Goal: Task Accomplishment & Management: Complete application form

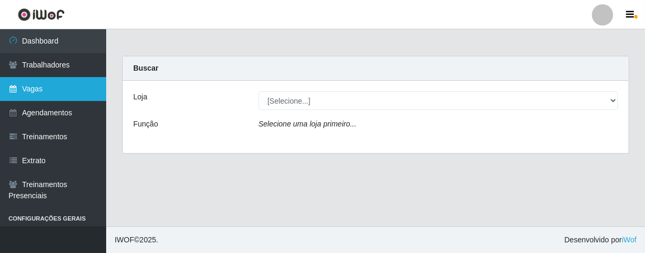
click at [31, 83] on link "Vagas" at bounding box center [53, 89] width 106 height 24
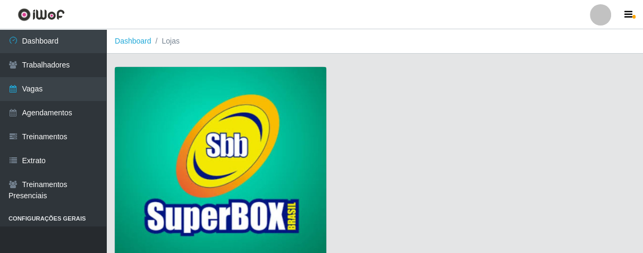
scroll to position [81, 0]
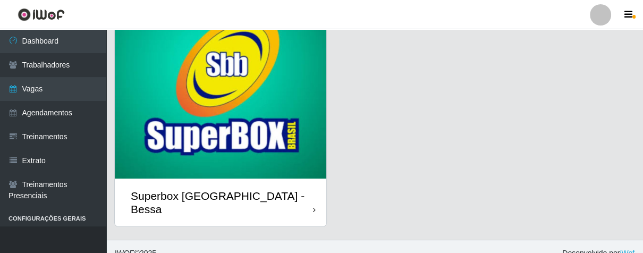
click at [313, 206] on icon at bounding box center [314, 209] width 3 height 7
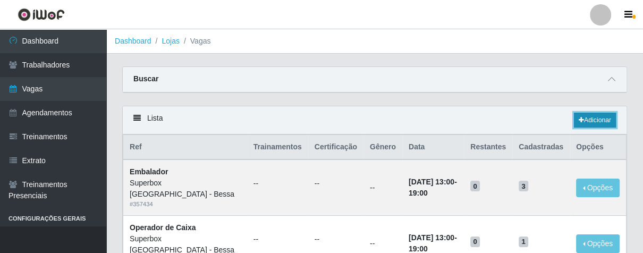
click at [582, 123] on icon at bounding box center [580, 120] width 5 height 6
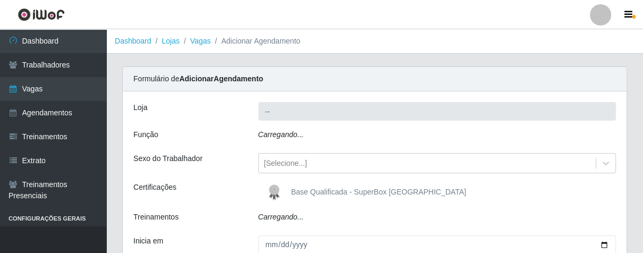
type input "Superbox [GEOGRAPHIC_DATA] - Bessa"
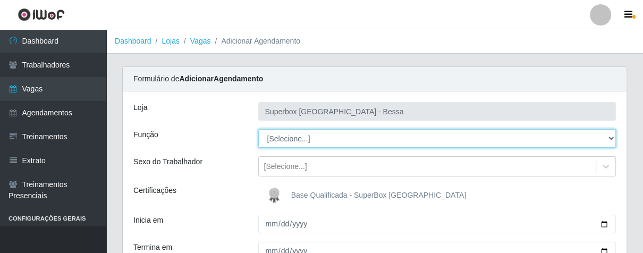
click at [288, 137] on select "[Selecione...] ASG ASG + ASG ++ Embalador Embalador + Embalador ++ Operador de …" at bounding box center [437, 138] width 358 height 19
select select "22"
click at [258, 129] on select "[Selecione...] ASG ASG + ASG ++ Embalador Embalador + Embalador ++ Operador de …" at bounding box center [437, 138] width 358 height 19
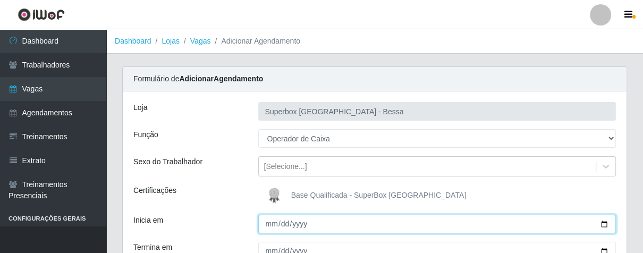
click at [271, 224] on input "Inicia em" at bounding box center [437, 224] width 358 height 19
type input "[DATE]"
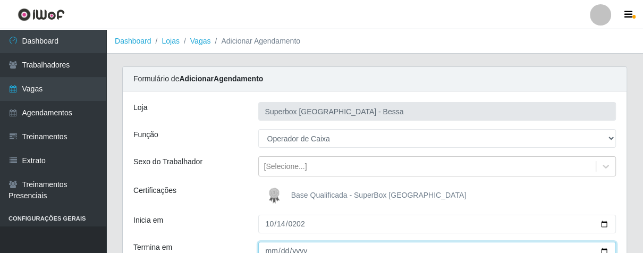
click at [268, 249] on input "Termina em" at bounding box center [437, 251] width 358 height 19
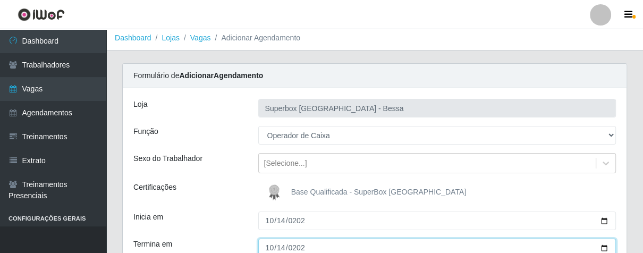
type input "[DATE]"
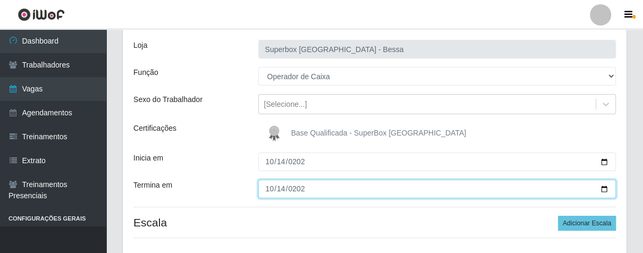
scroll to position [121, 0]
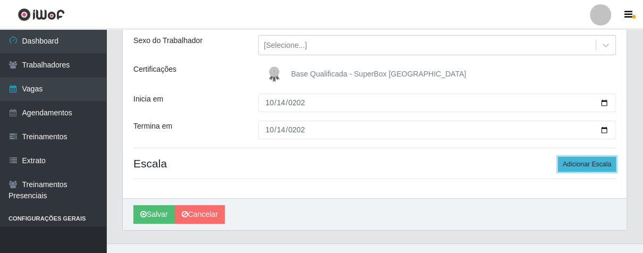
click at [568, 159] on button "Adicionar Escala" at bounding box center [587, 164] width 58 height 15
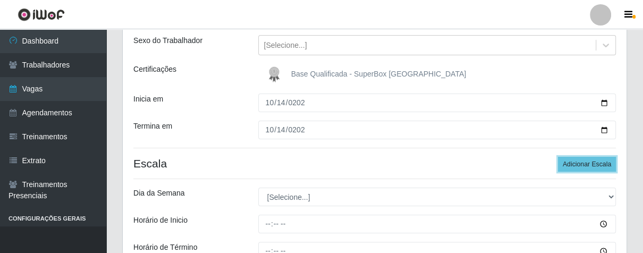
scroll to position [180, 0]
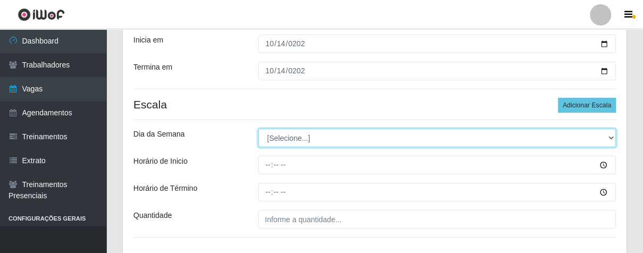
click at [302, 135] on select "[Selecione...] Segunda Terça Quarta Quinta Sexta Sábado Domingo" at bounding box center [437, 138] width 358 height 19
select select "2"
click at [258, 129] on select "[Selecione...] Segunda Terça Quarta Quinta Sexta Sábado Domingo" at bounding box center [437, 138] width 358 height 19
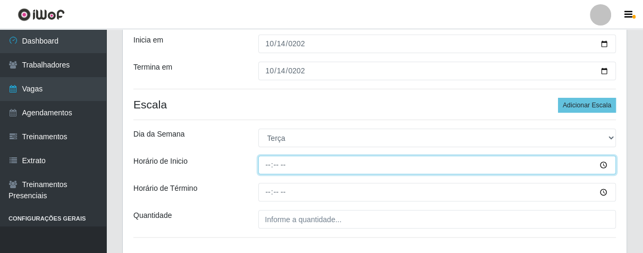
click at [264, 165] on input "Horário de Inicio" at bounding box center [437, 165] width 358 height 19
type input "16:00"
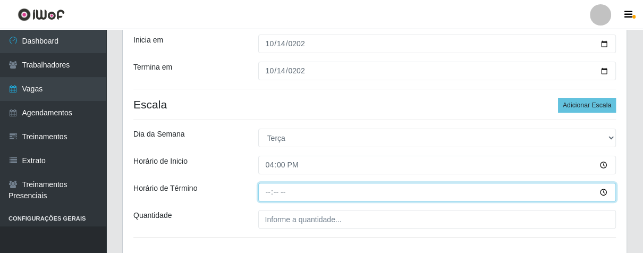
click at [269, 191] on input "Horário de Término" at bounding box center [437, 192] width 358 height 19
type input "21:00"
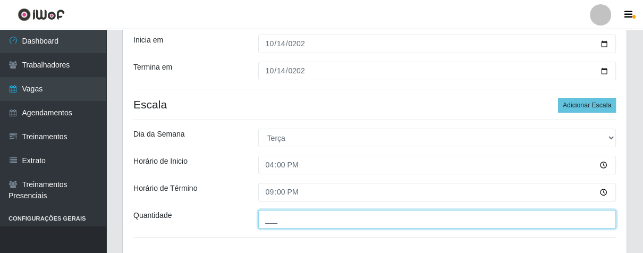
click at [284, 220] on input "___" at bounding box center [437, 219] width 358 height 19
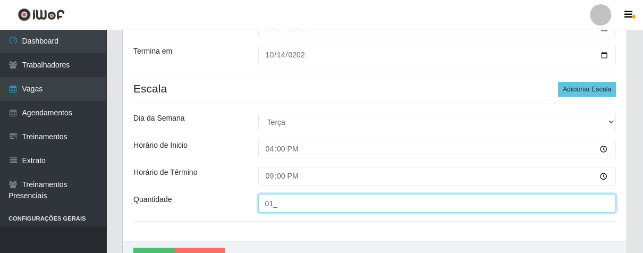
scroll to position [255, 0]
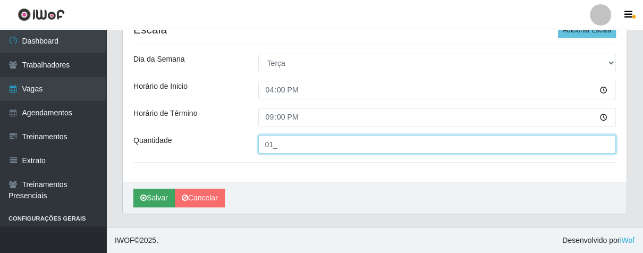
type input "01_"
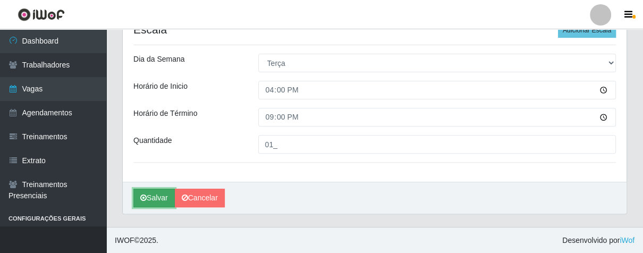
click at [149, 200] on button "Salvar" at bounding box center [153, 198] width 41 height 19
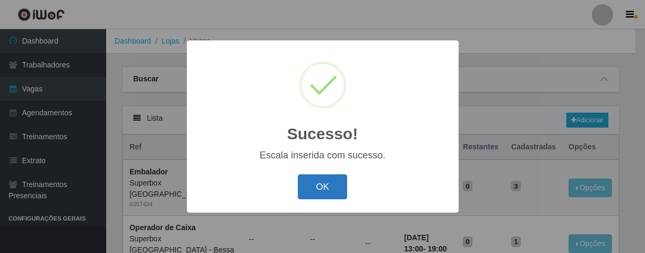
click at [310, 188] on button "OK" at bounding box center [322, 186] width 49 height 25
